Goal: Task Accomplishment & Management: Manage account settings

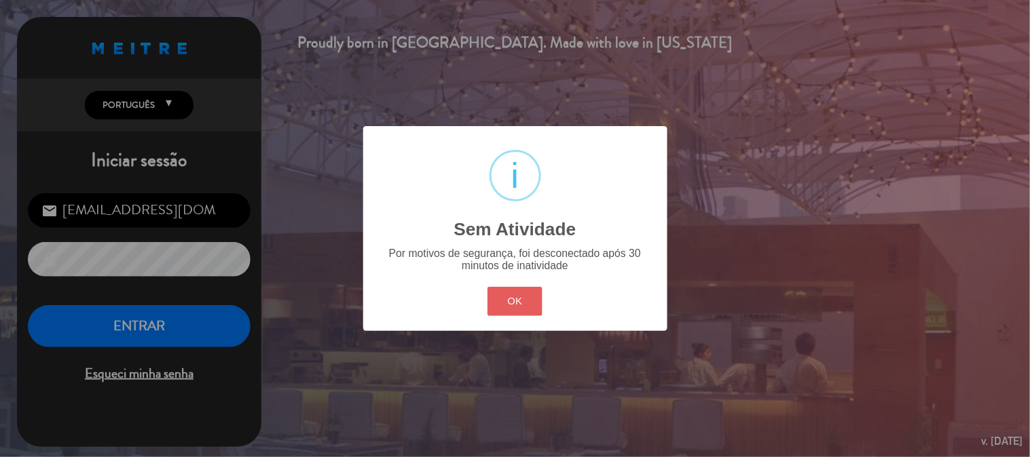
click at [523, 315] on button "OK" at bounding box center [514, 301] width 55 height 29
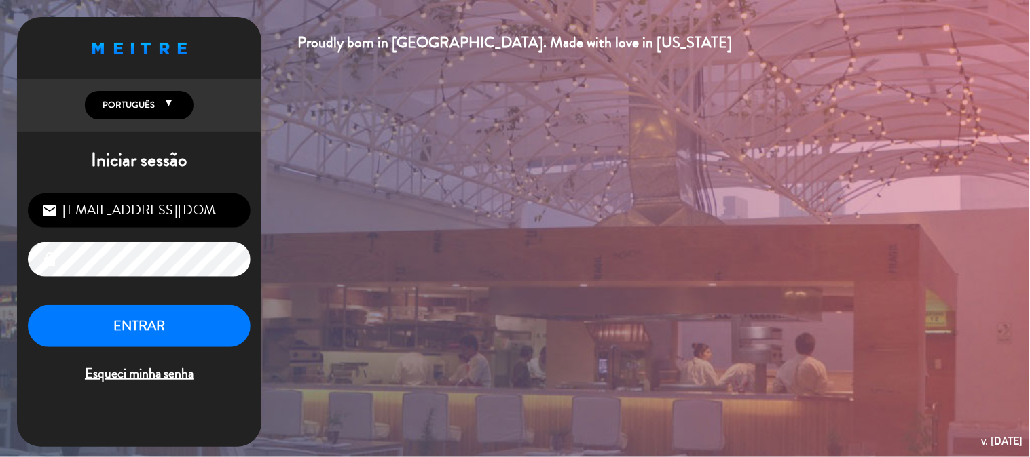
click at [523, 303] on div "Proudly born in [GEOGRAPHIC_DATA]. Made with love in [US_STATE] English Español…" at bounding box center [515, 228] width 1030 height 457
click at [136, 307] on button "ENTRAR" at bounding box center [139, 326] width 223 height 43
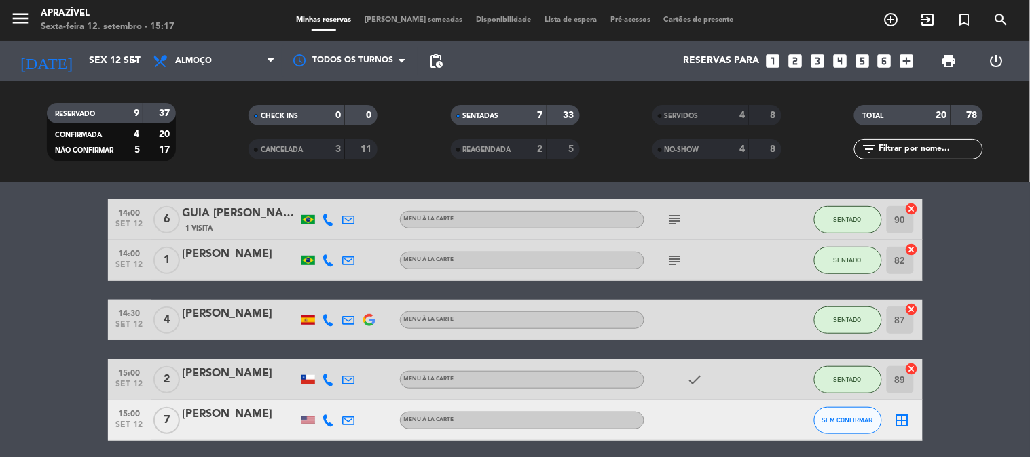
scroll to position [225, 0]
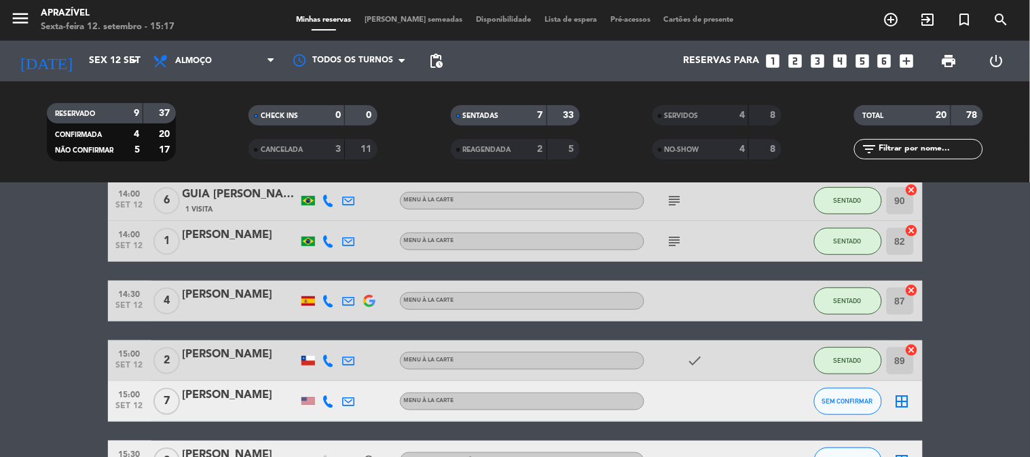
click at [242, 358] on div "[PERSON_NAME]" at bounding box center [240, 355] width 115 height 18
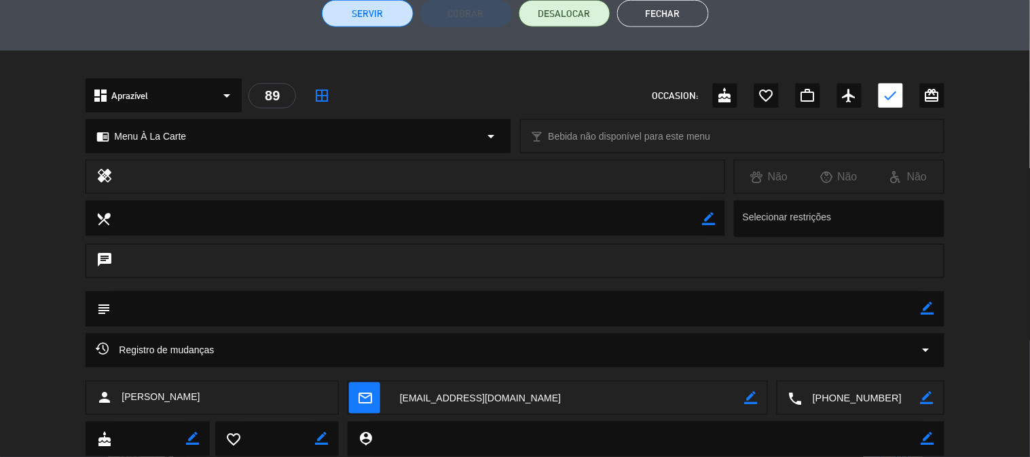
scroll to position [314, 0]
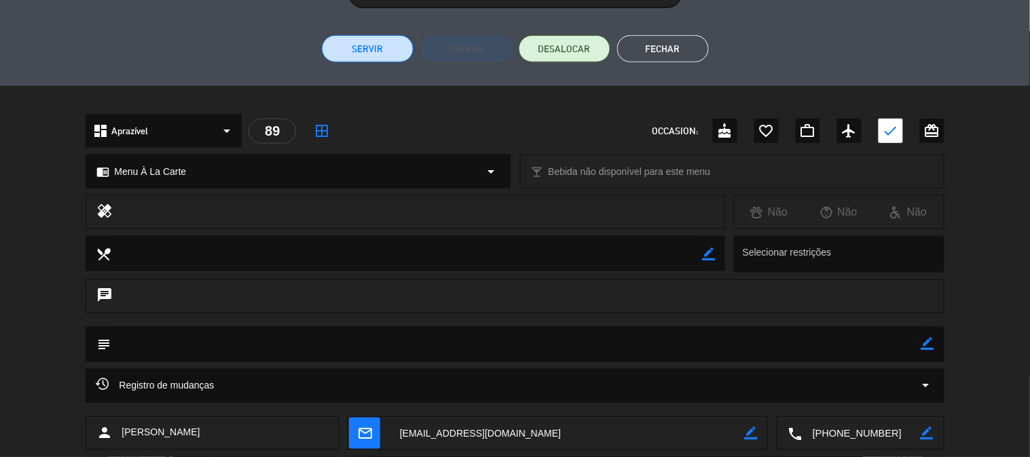
click at [350, 56] on button "Servir" at bounding box center [368, 48] width 92 height 27
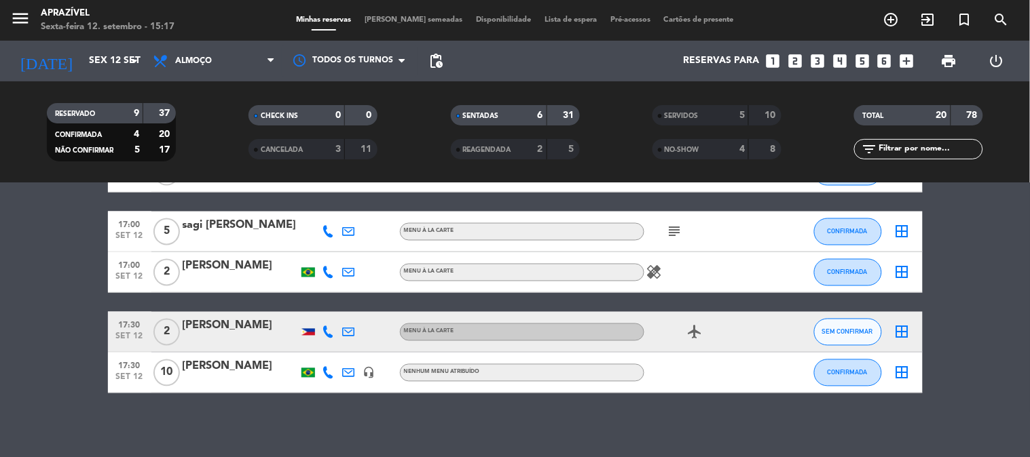
scroll to position [637, 0]
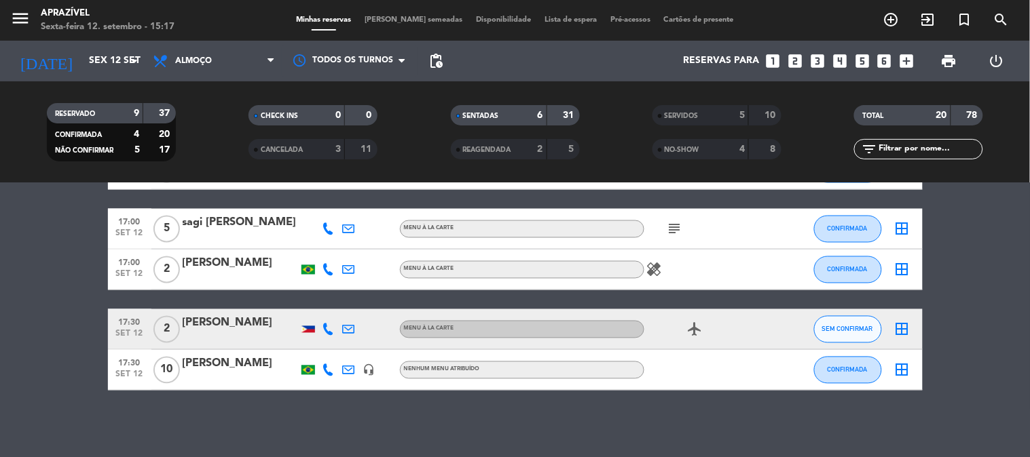
drag, startPoint x: 1029, startPoint y: 1, endPoint x: 696, endPoint y: 238, distance: 408.3
click at [696, 238] on div "subject" at bounding box center [705, 229] width 122 height 40
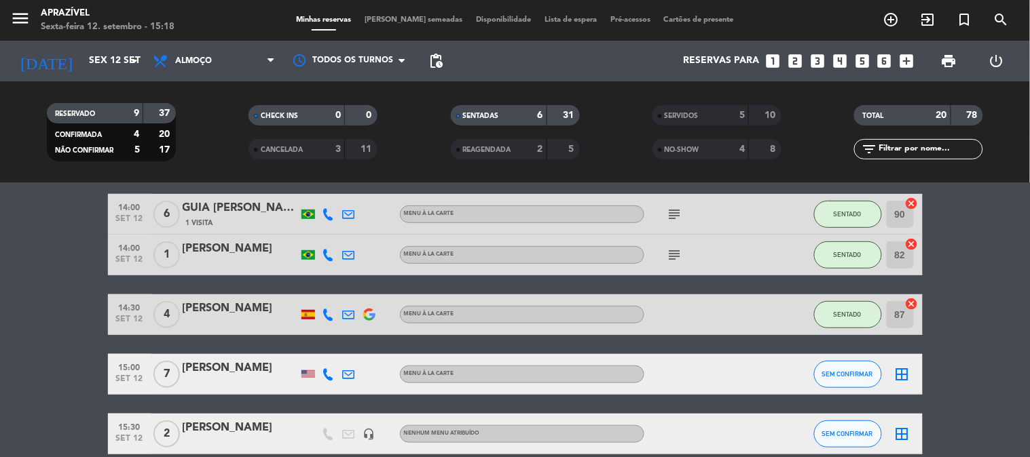
scroll to position [0, 0]
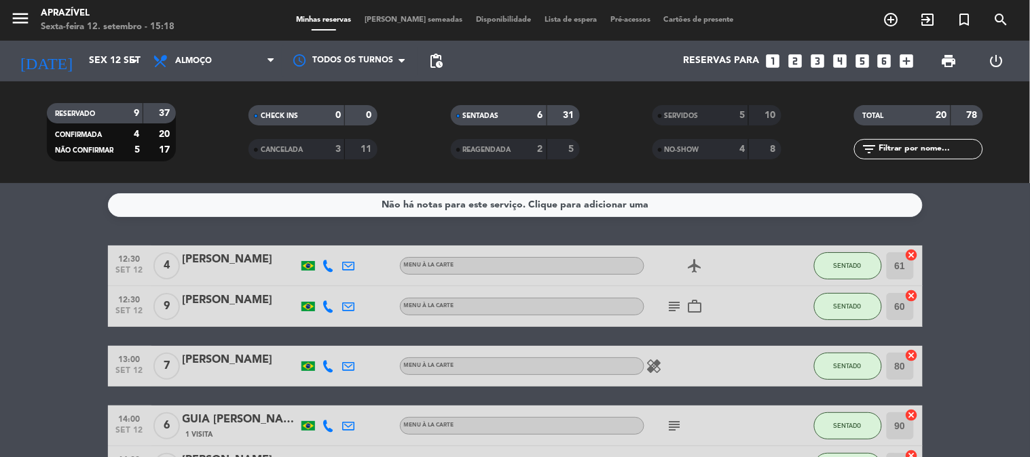
click at [251, 263] on div "[PERSON_NAME]" at bounding box center [240, 260] width 115 height 18
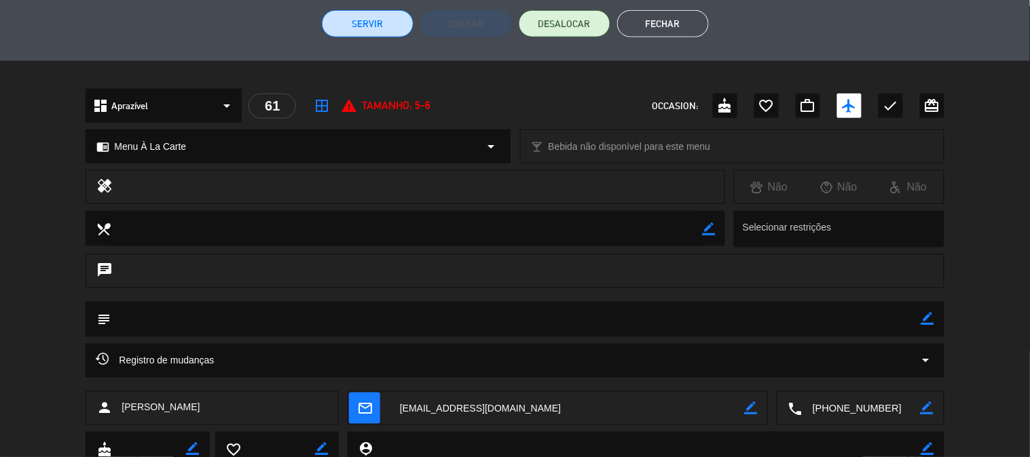
scroll to position [314, 0]
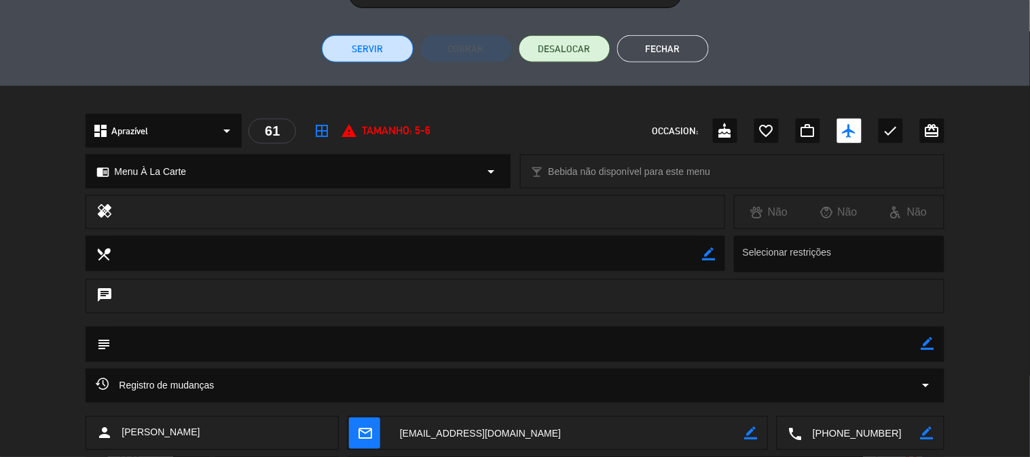
click at [345, 52] on button "Servir" at bounding box center [368, 48] width 92 height 27
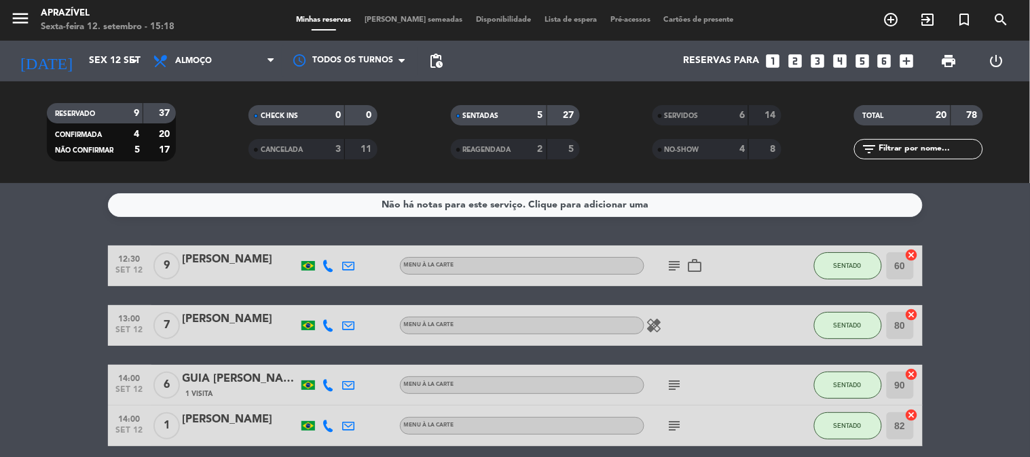
click at [201, 319] on div "[PERSON_NAME]" at bounding box center [240, 320] width 115 height 18
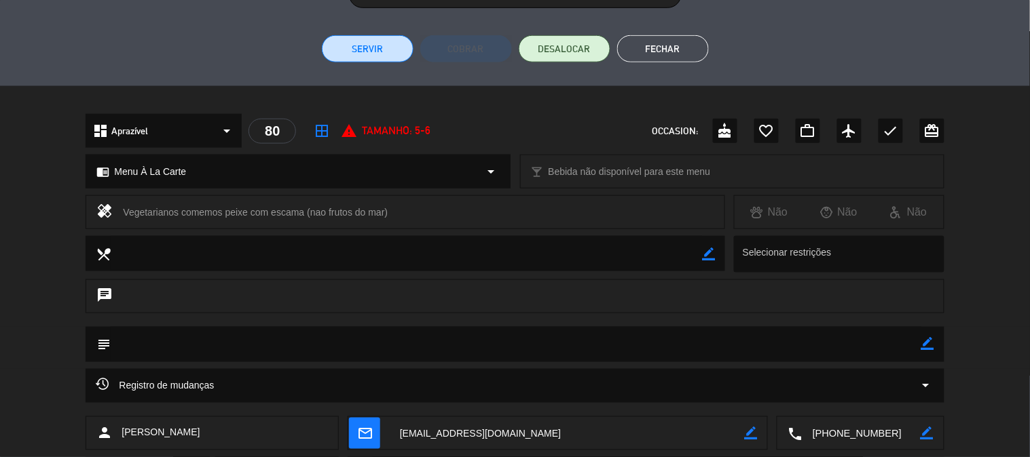
click at [375, 35] on button "Servir" at bounding box center [368, 48] width 92 height 27
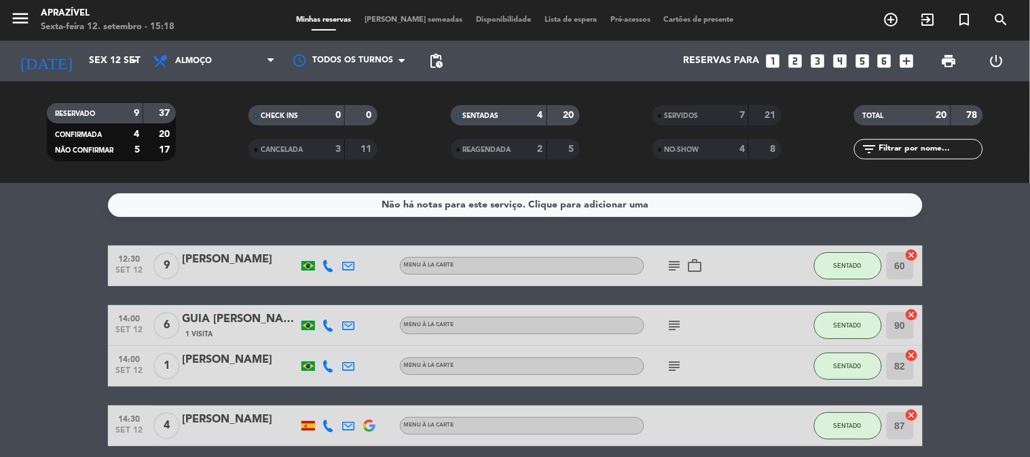
click at [668, 322] on icon "subject" at bounding box center [674, 326] width 16 height 16
click at [232, 316] on div "GUIA [PERSON_NAME]" at bounding box center [240, 320] width 115 height 18
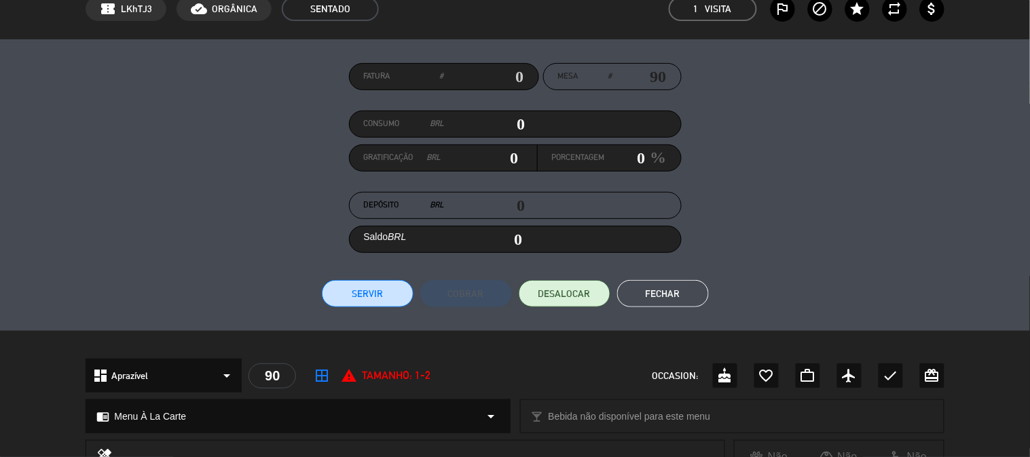
scroll to position [0, 0]
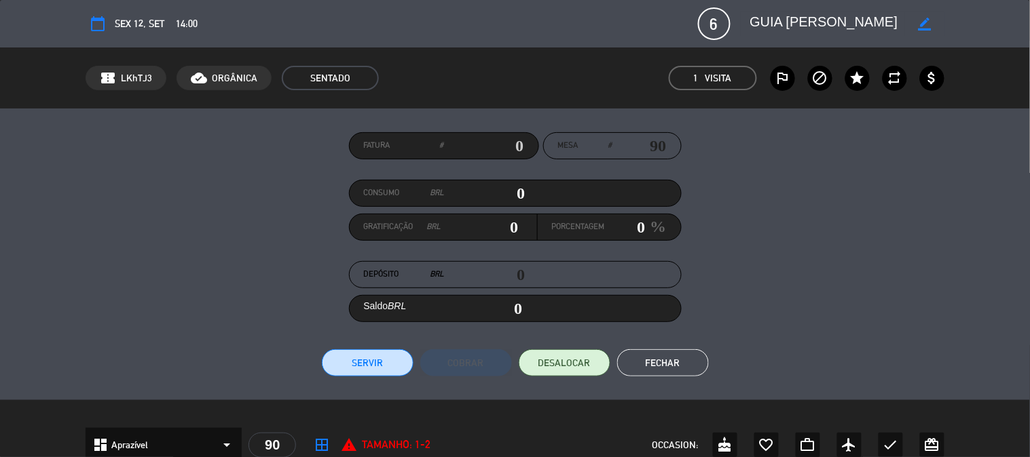
drag, startPoint x: 498, startPoint y: 191, endPoint x: 634, endPoint y: 192, distance: 135.7
click at [628, 190] on div "Consumo BRL 0" at bounding box center [515, 193] width 333 height 27
type input "1"
type input "01"
type input "17"
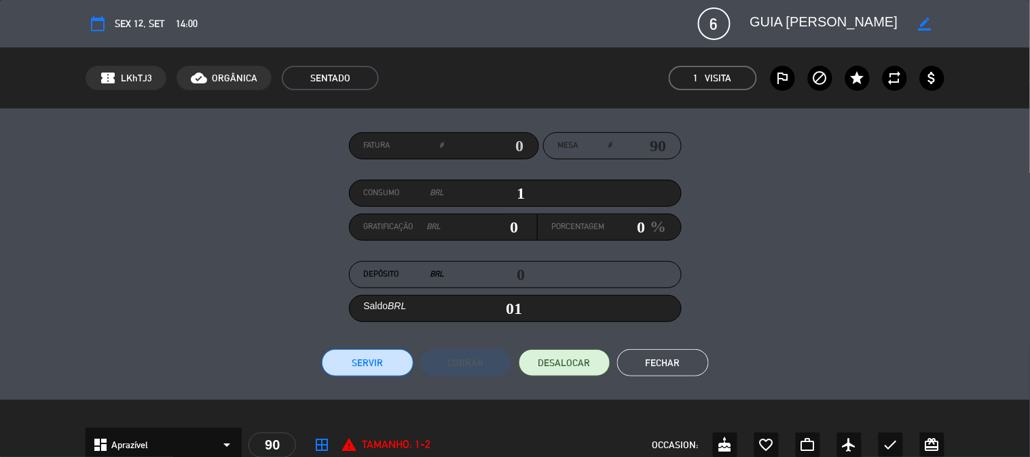
type input "17"
type input "173"
type input "1737"
type input "1,737"
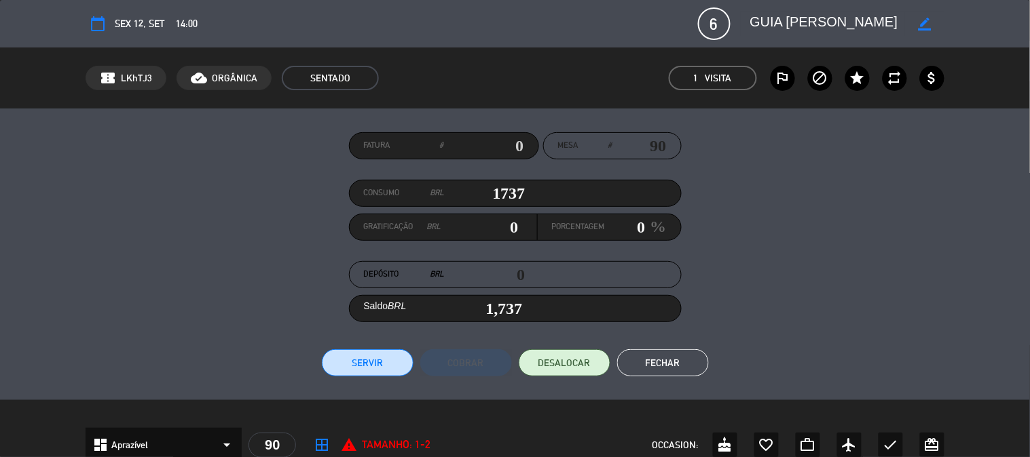
type input "1737"
click at [364, 368] on button "Servir" at bounding box center [368, 363] width 92 height 27
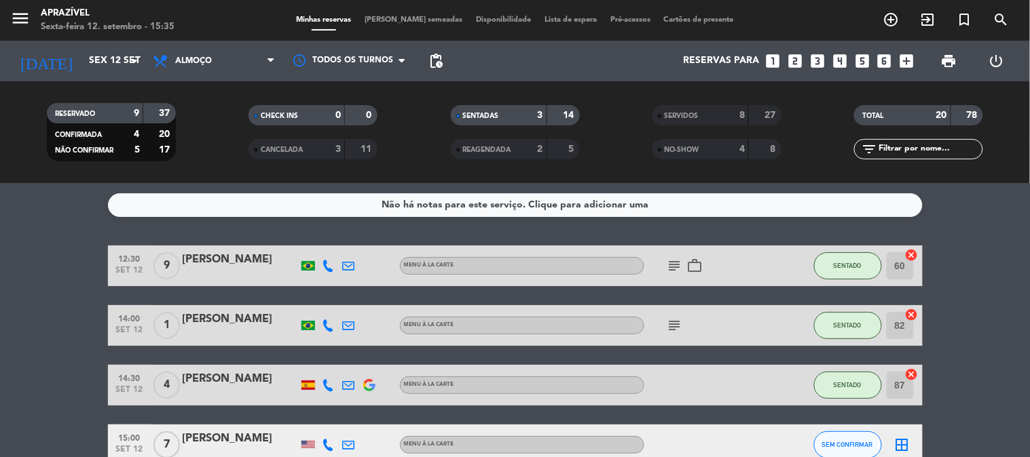
click at [245, 320] on div "[PERSON_NAME]" at bounding box center [240, 320] width 115 height 18
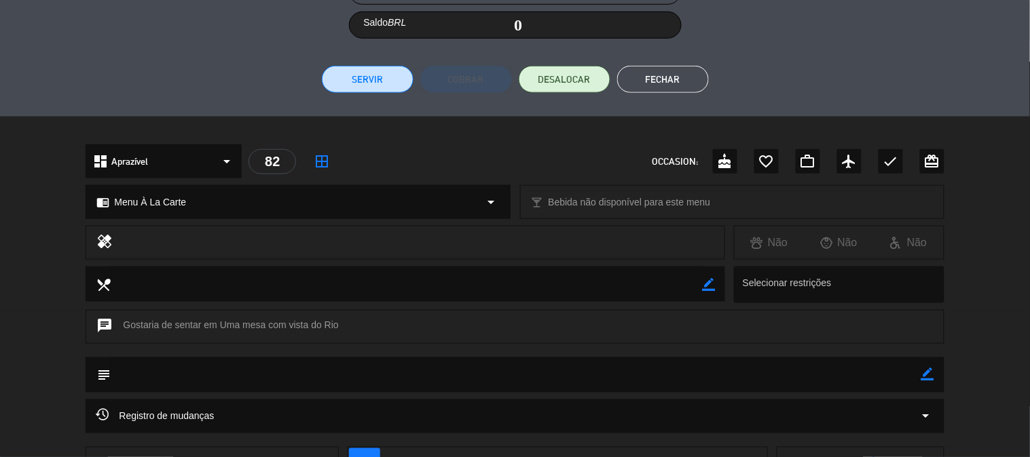
scroll to position [239, 0]
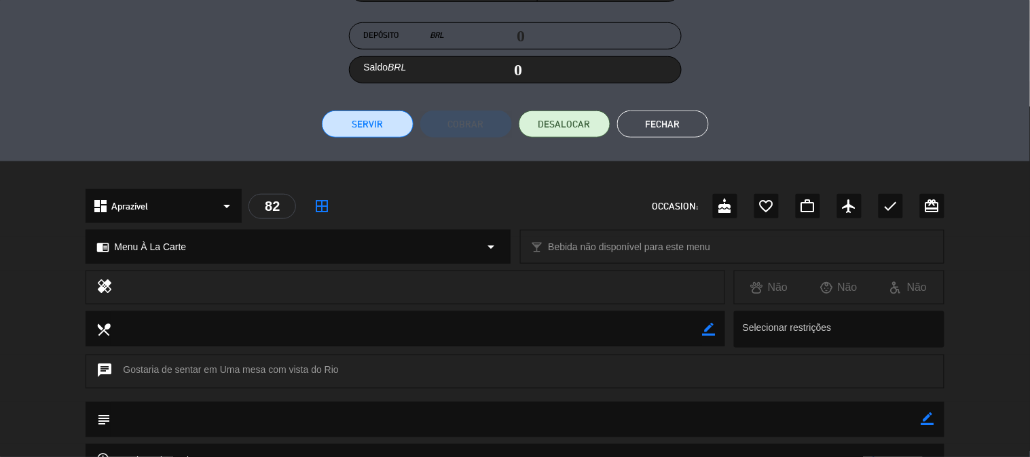
click at [390, 134] on button "Servir" at bounding box center [368, 124] width 92 height 27
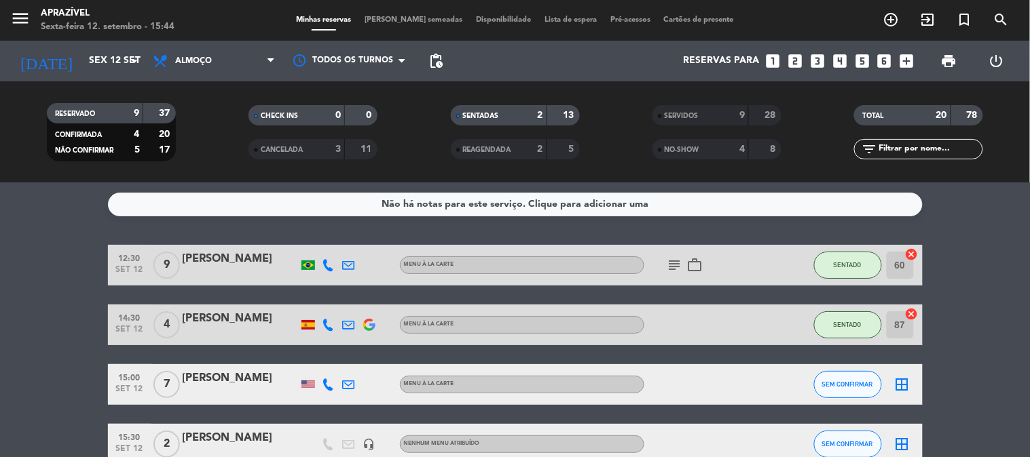
scroll to position [0, 0]
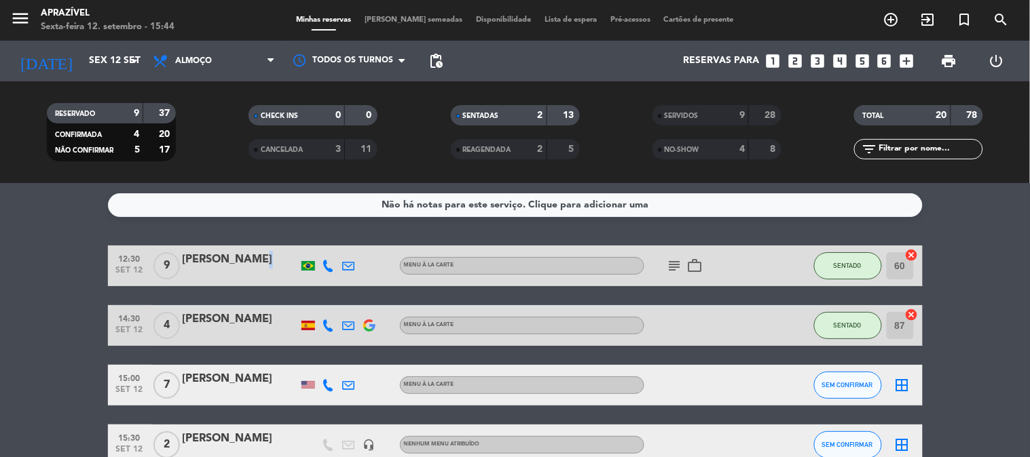
click at [259, 261] on div "[PERSON_NAME]" at bounding box center [240, 260] width 115 height 18
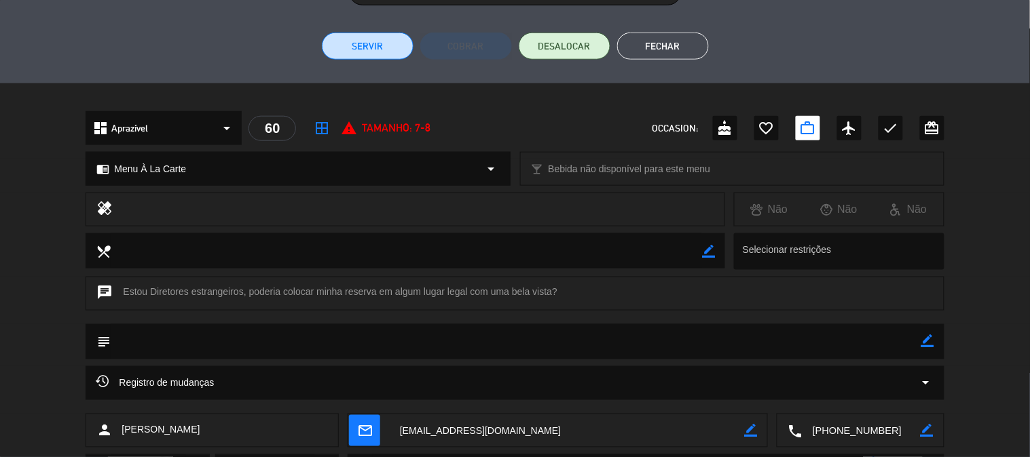
scroll to position [314, 0]
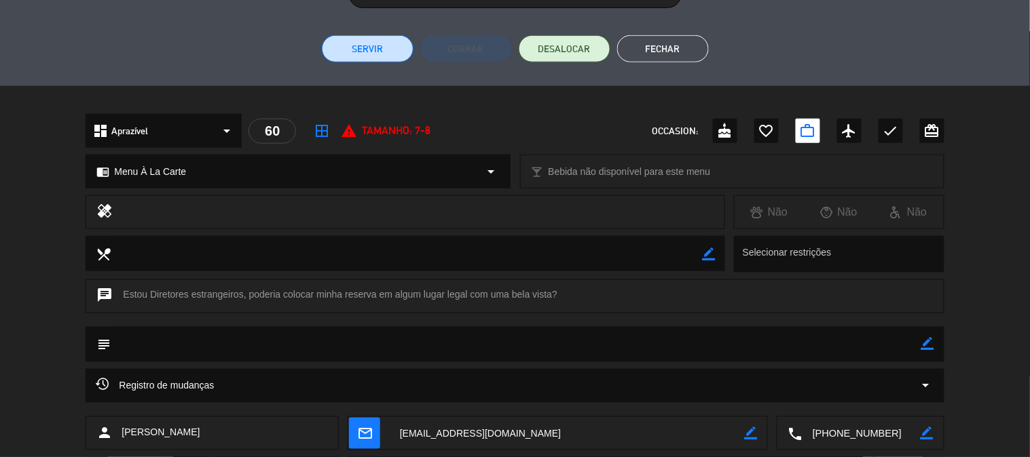
click at [360, 48] on button "Servir" at bounding box center [368, 48] width 92 height 27
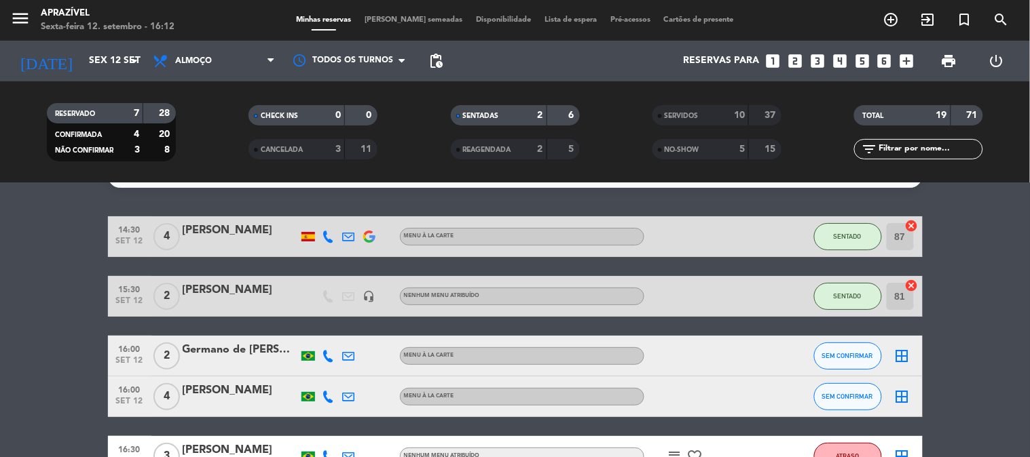
scroll to position [0, 0]
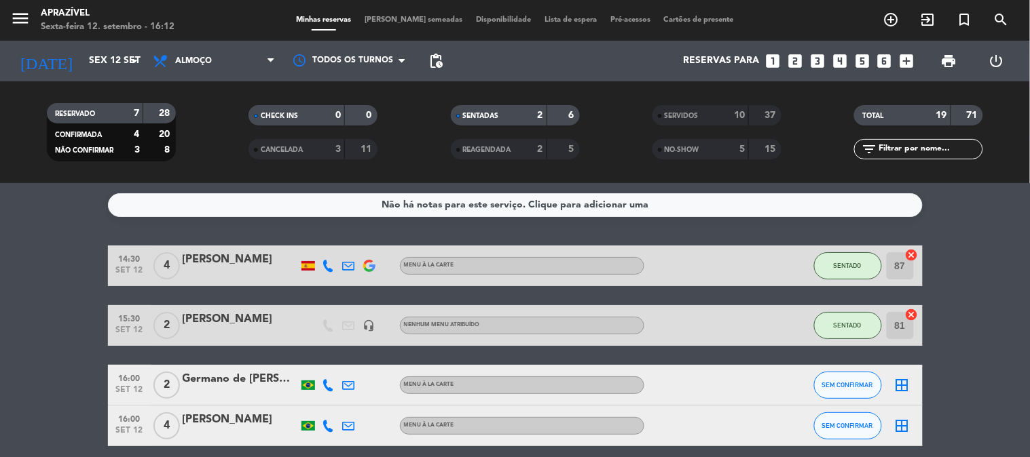
click at [218, 277] on div at bounding box center [240, 274] width 115 height 11
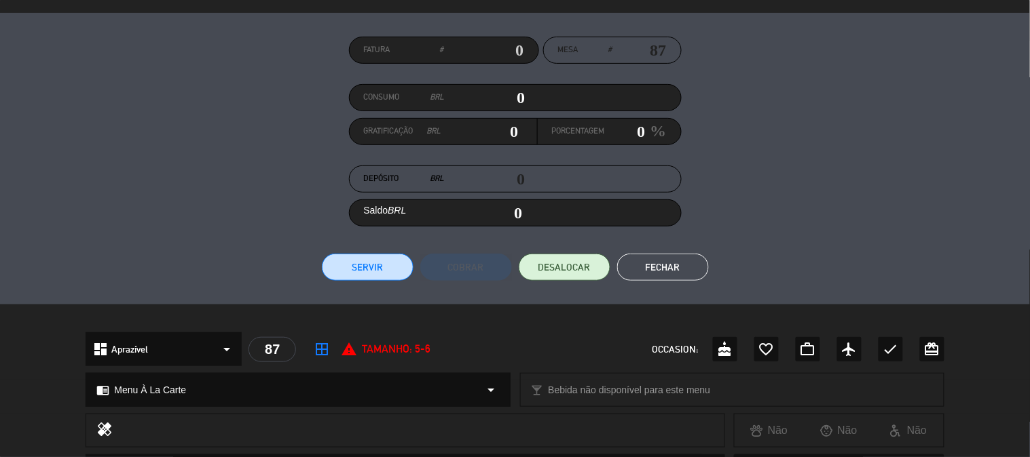
scroll to position [88, 0]
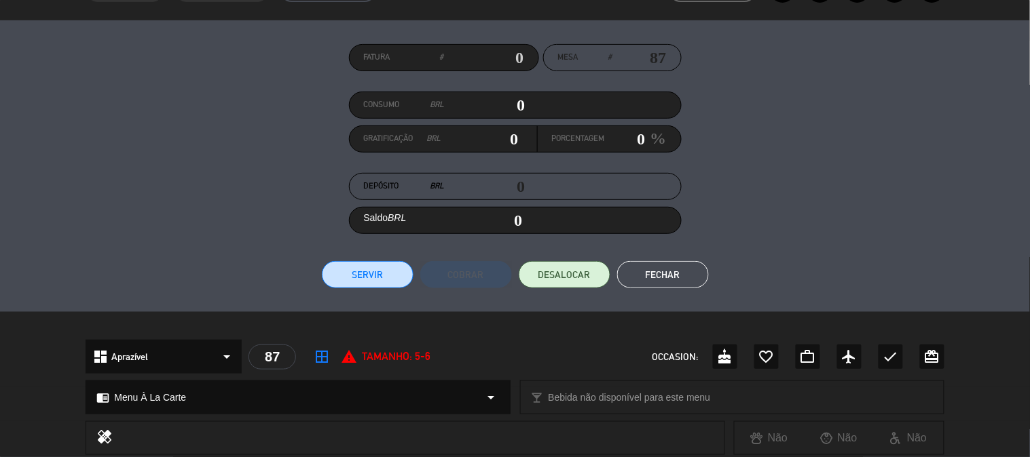
click at [352, 262] on button "Servir" at bounding box center [368, 274] width 92 height 27
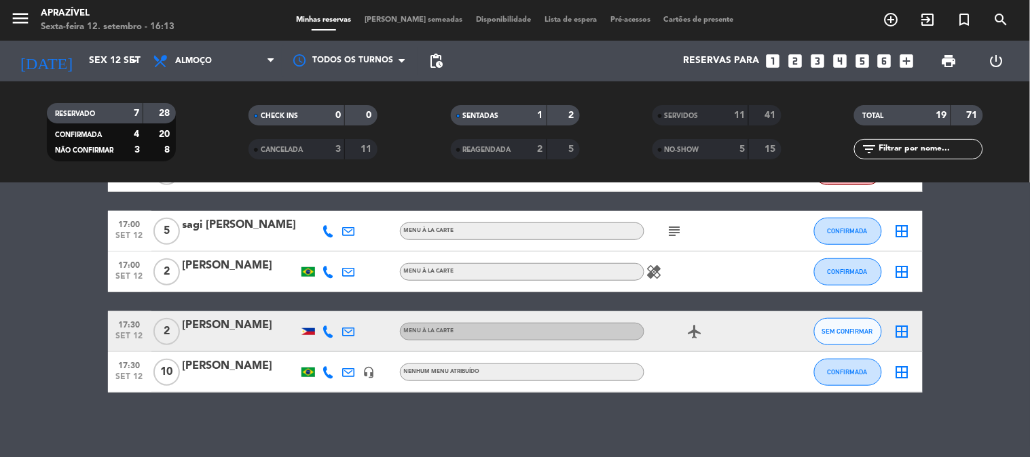
scroll to position [258, 0]
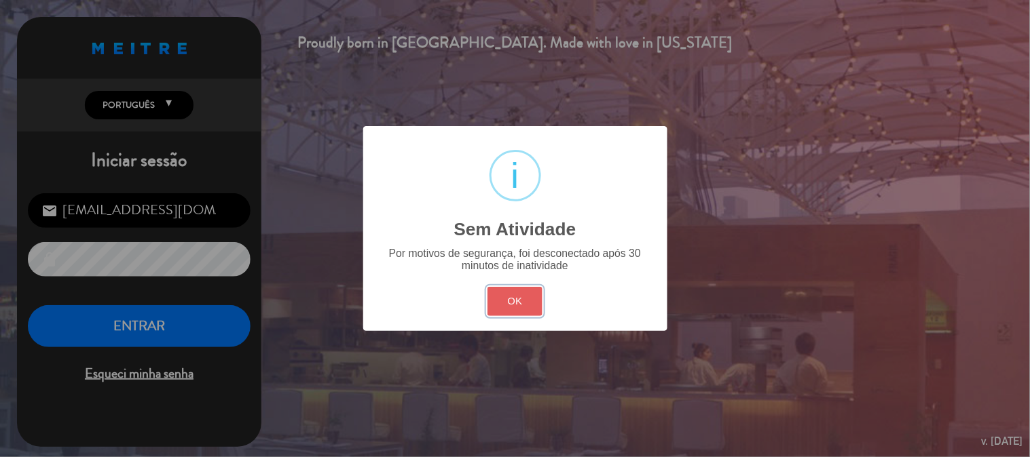
click at [533, 299] on button "OK" at bounding box center [514, 301] width 55 height 29
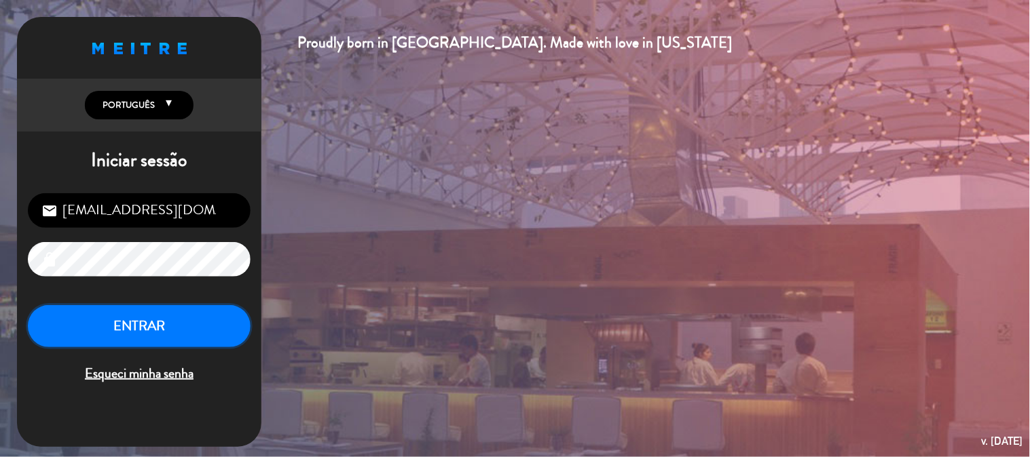
click at [117, 320] on button "ENTRAR" at bounding box center [139, 326] width 223 height 43
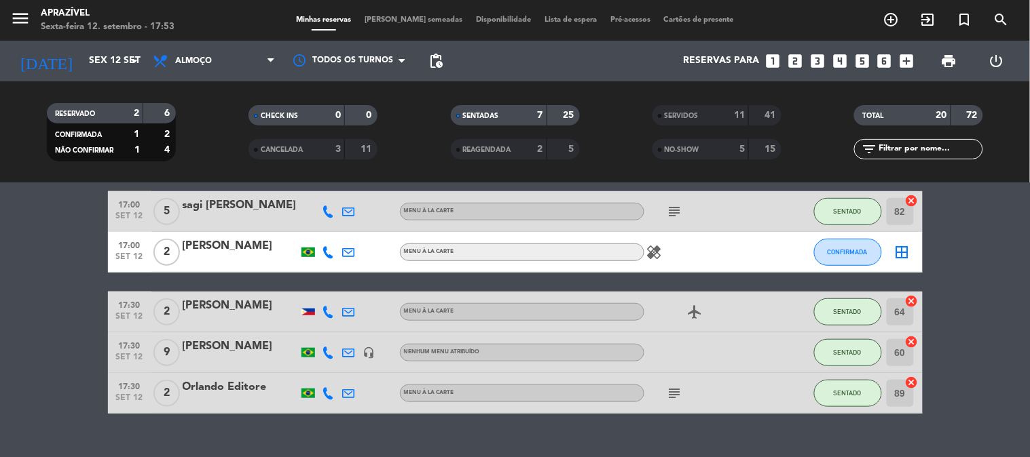
scroll to position [299, 0]
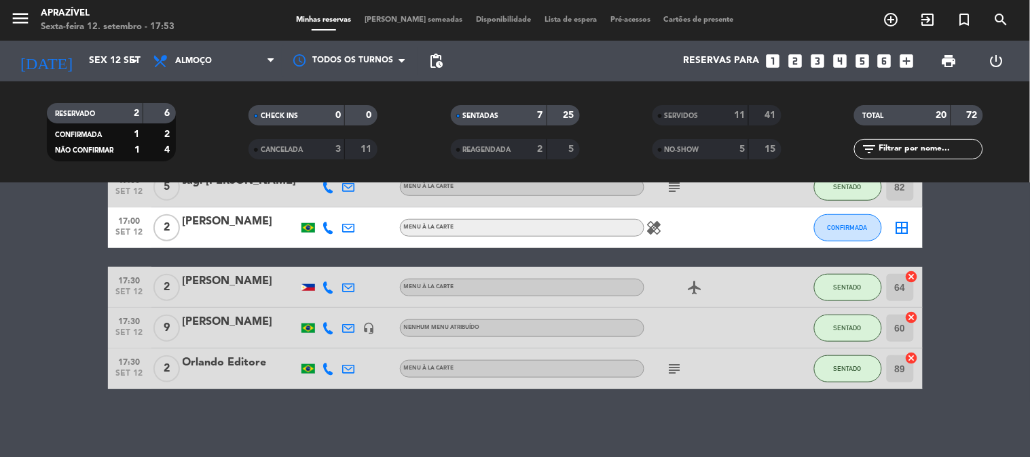
click at [677, 372] on icon "subject" at bounding box center [674, 369] width 16 height 16
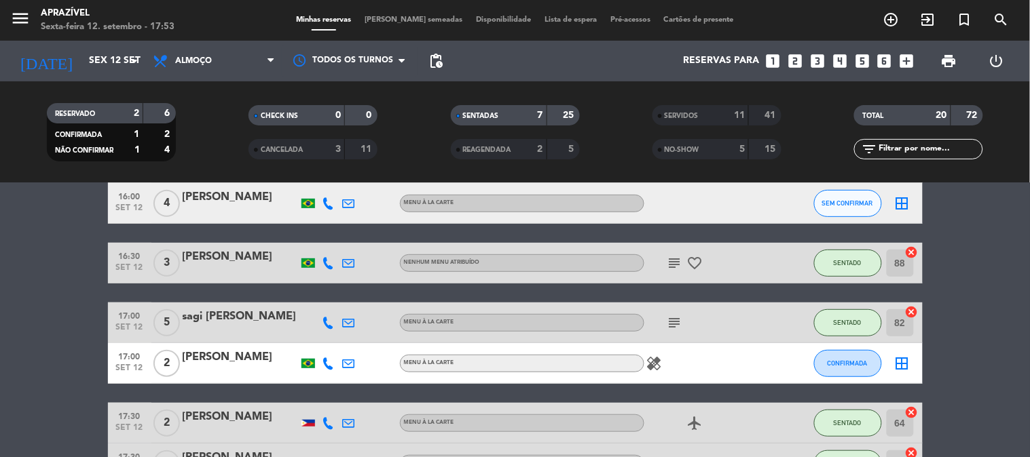
scroll to position [147, 0]
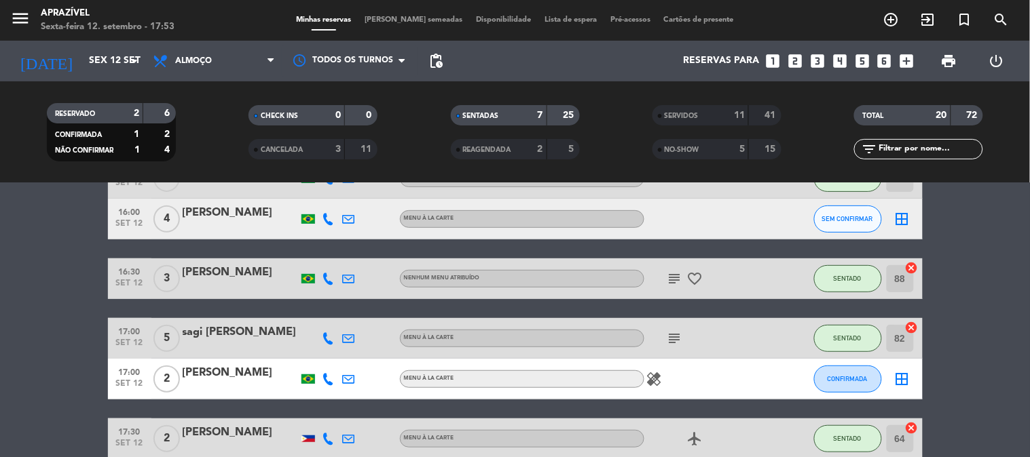
click at [679, 331] on icon "subject" at bounding box center [674, 339] width 16 height 16
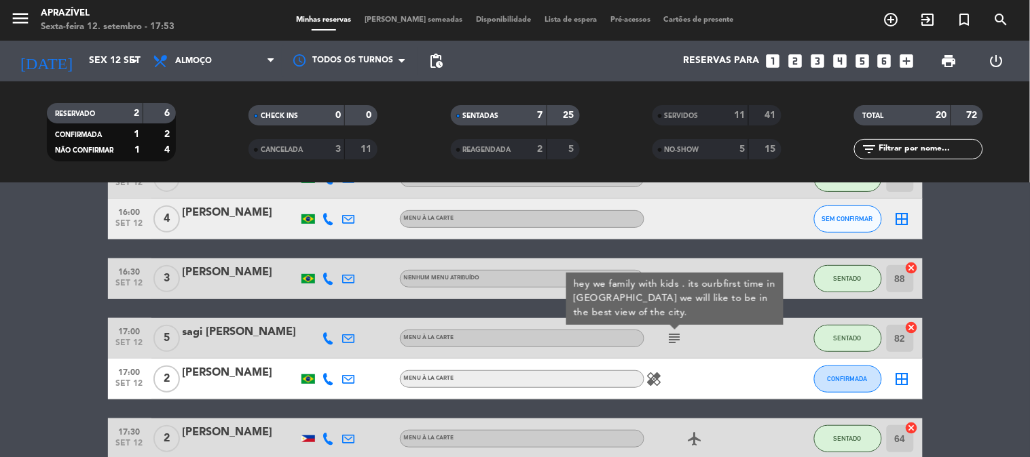
click at [686, 290] on div "hey we family with kids . its ourbfirst time in [GEOGRAPHIC_DATA] we will like …" at bounding box center [674, 299] width 203 height 43
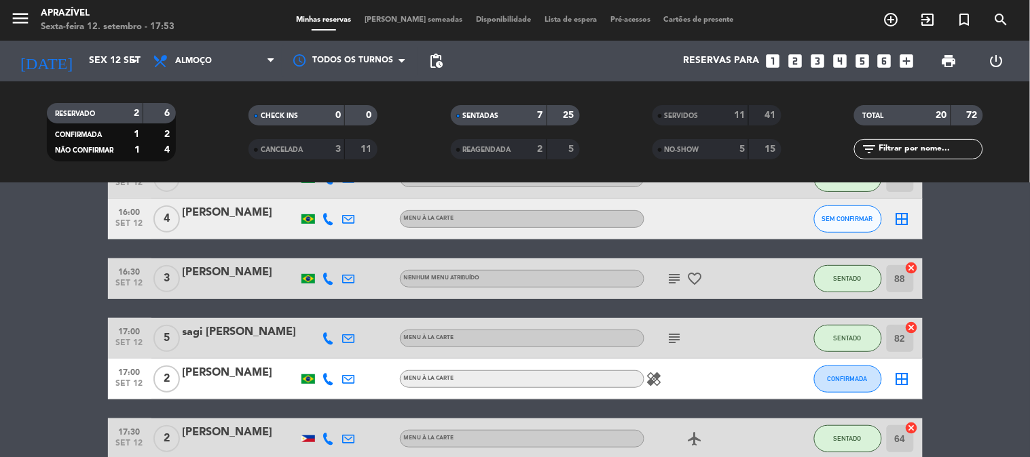
click at [676, 281] on icon "subject" at bounding box center [674, 279] width 16 height 16
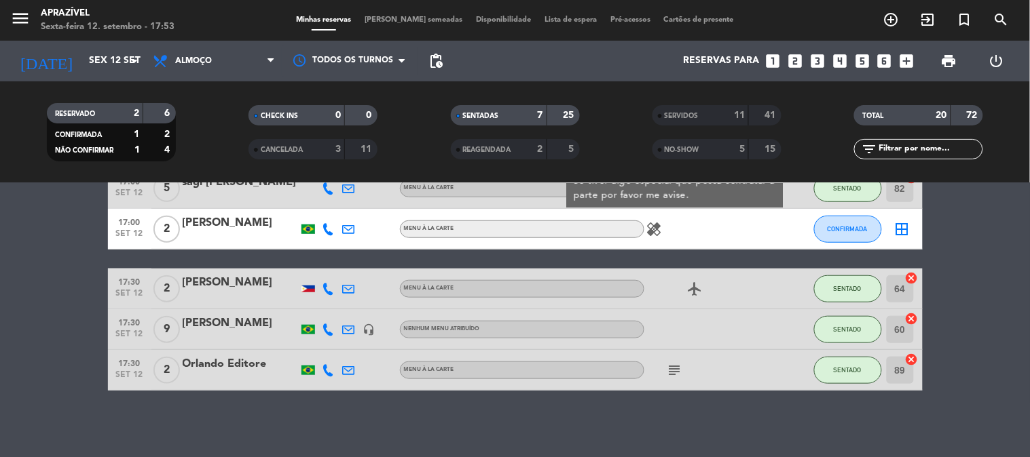
scroll to position [299, 0]
